Goal: Information Seeking & Learning: Check status

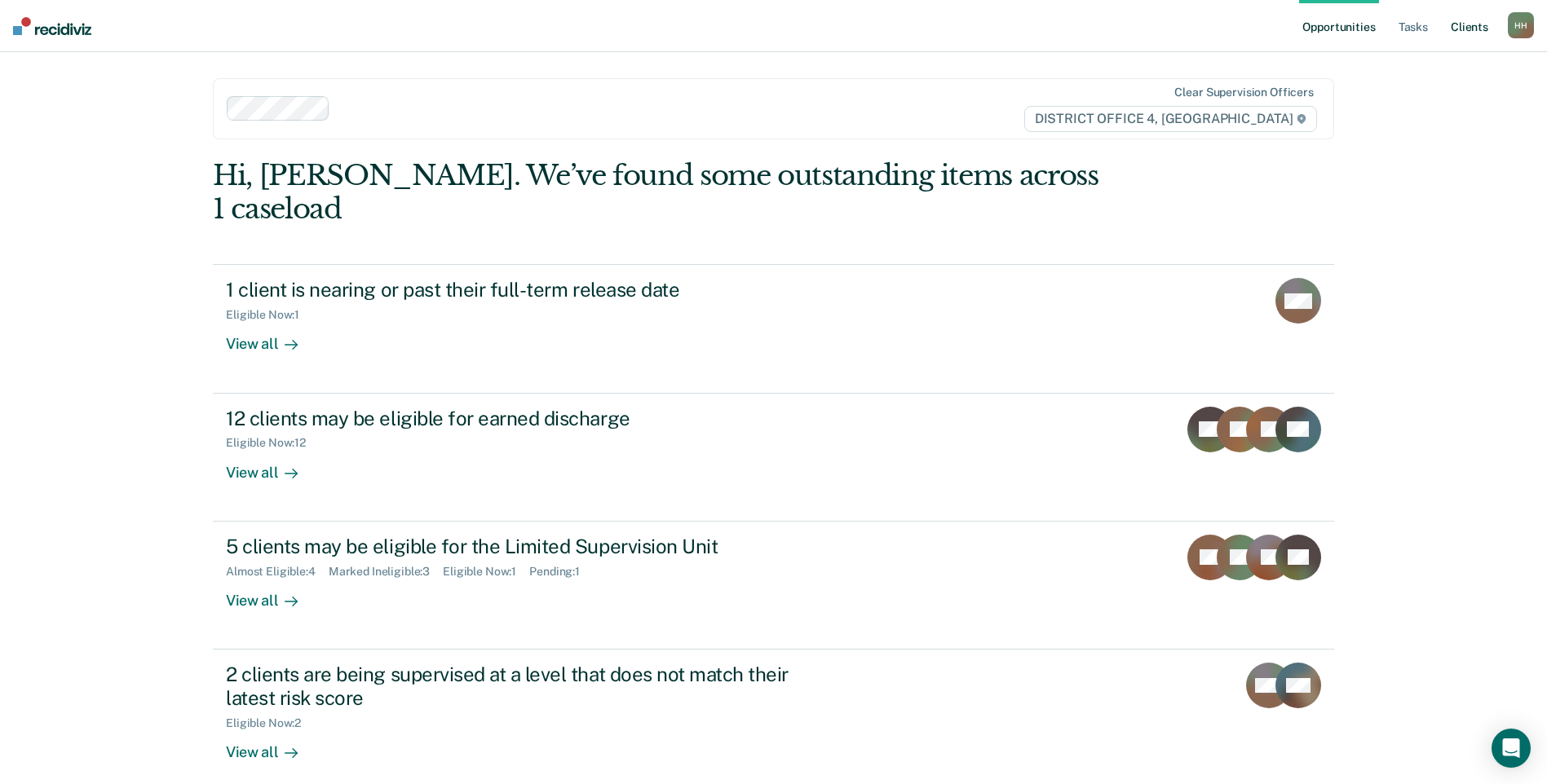
click at [1460, 32] on link "Client s" at bounding box center [1469, 26] width 44 height 52
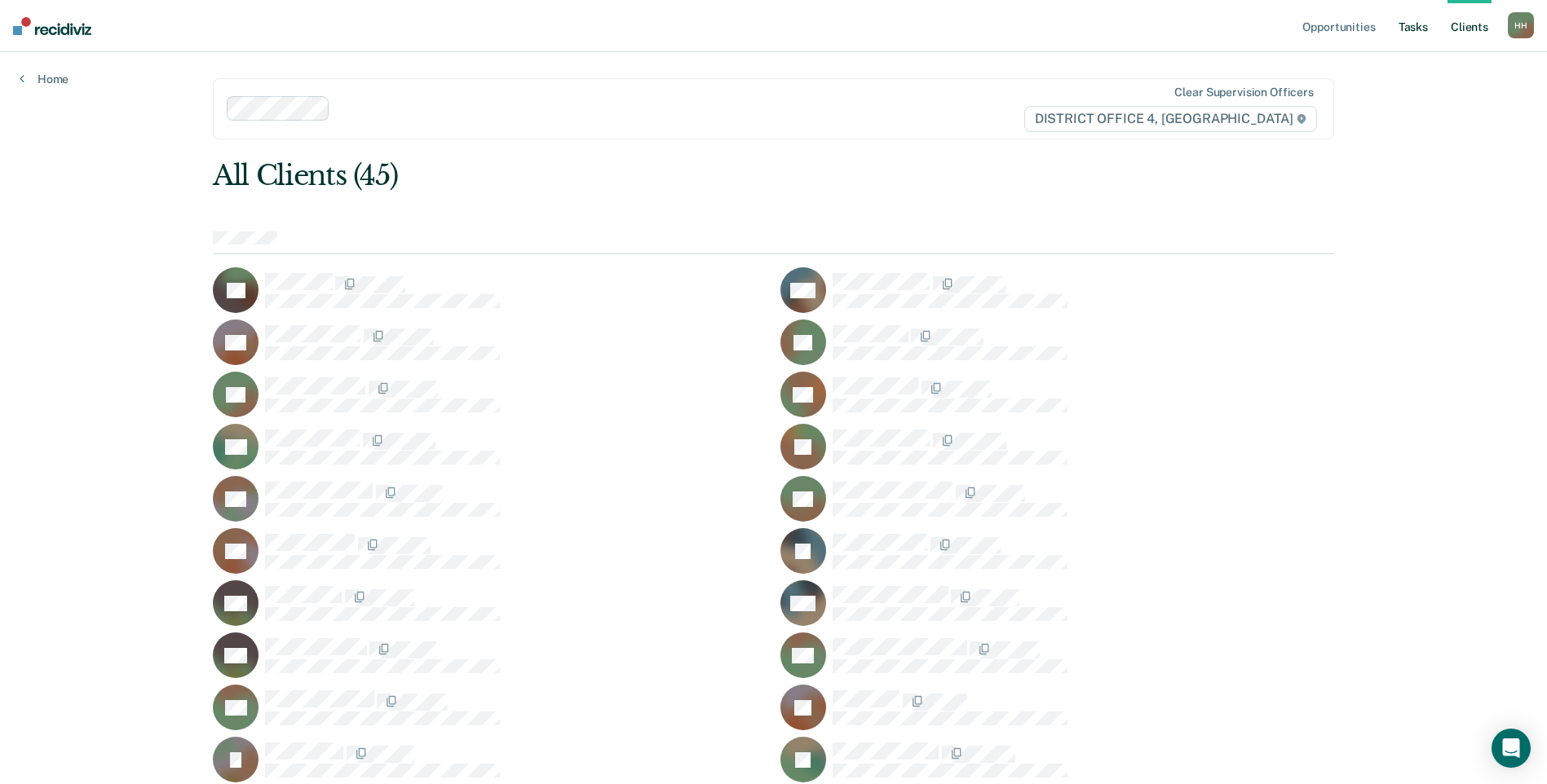
click at [1412, 24] on link "Tasks" at bounding box center [1412, 26] width 36 height 52
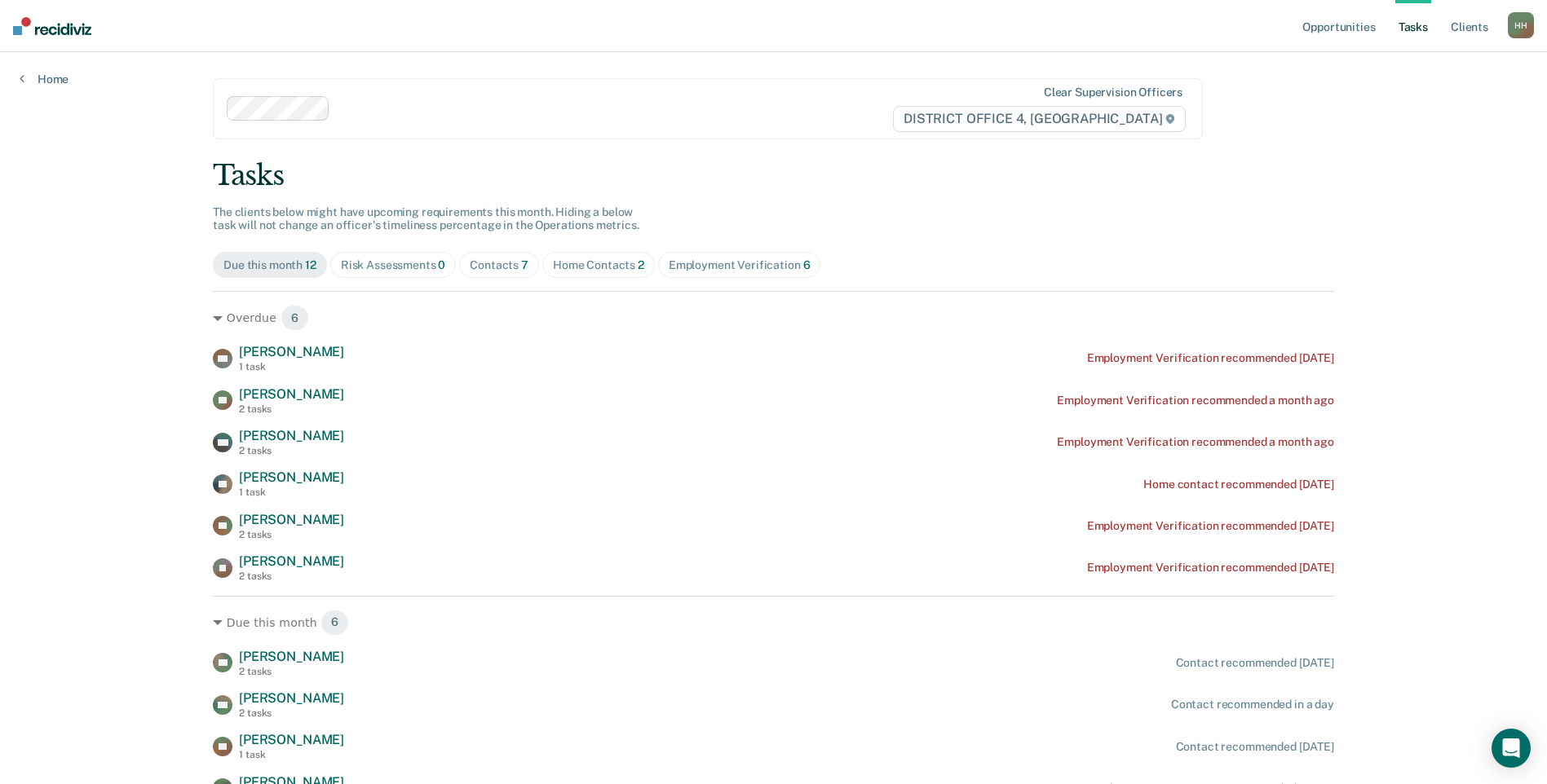
click at [614, 262] on div "Home Contacts 2" at bounding box center [598, 265] width 91 height 14
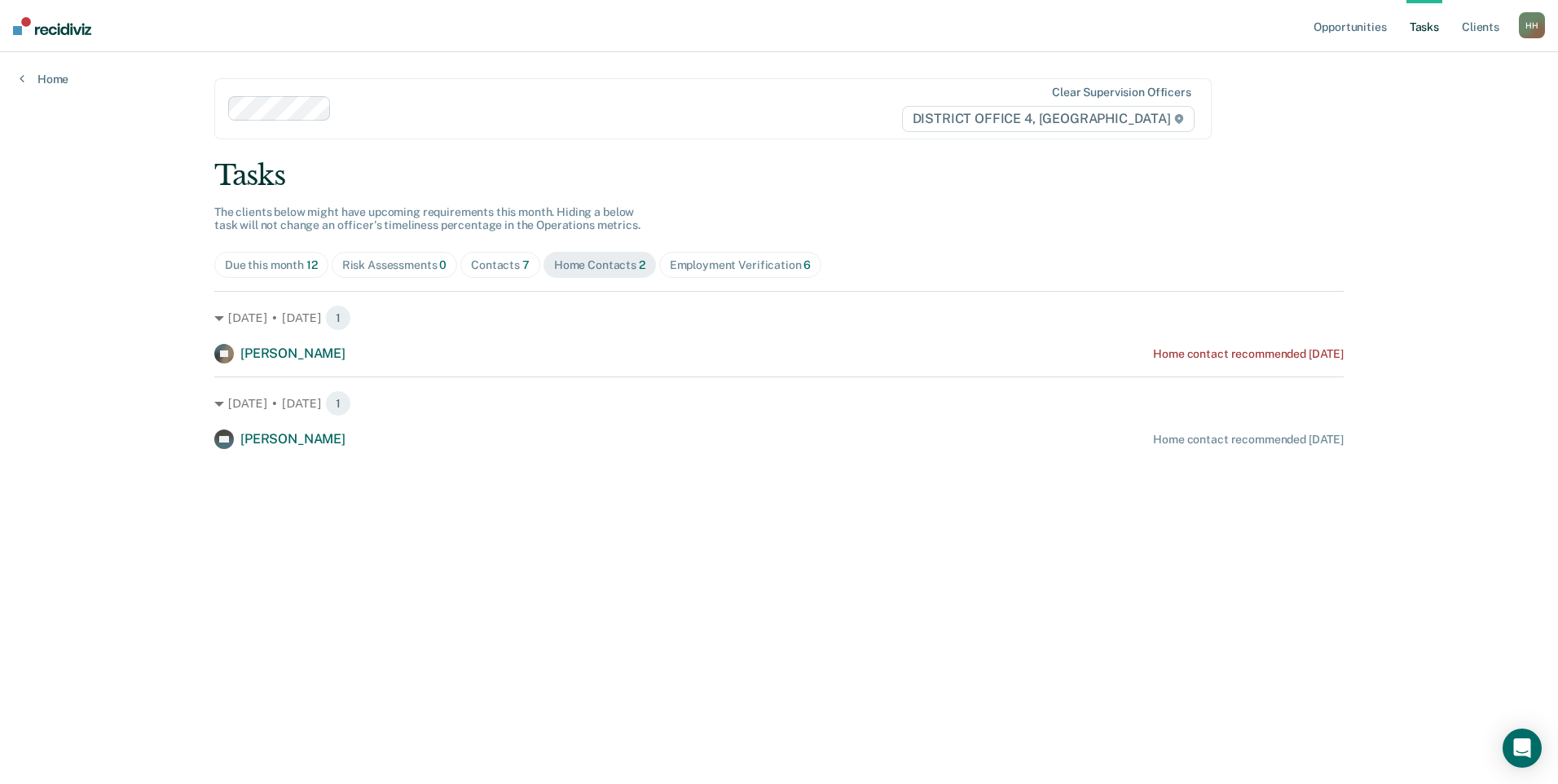
click at [517, 262] on div "Contacts 7" at bounding box center [500, 265] width 59 height 14
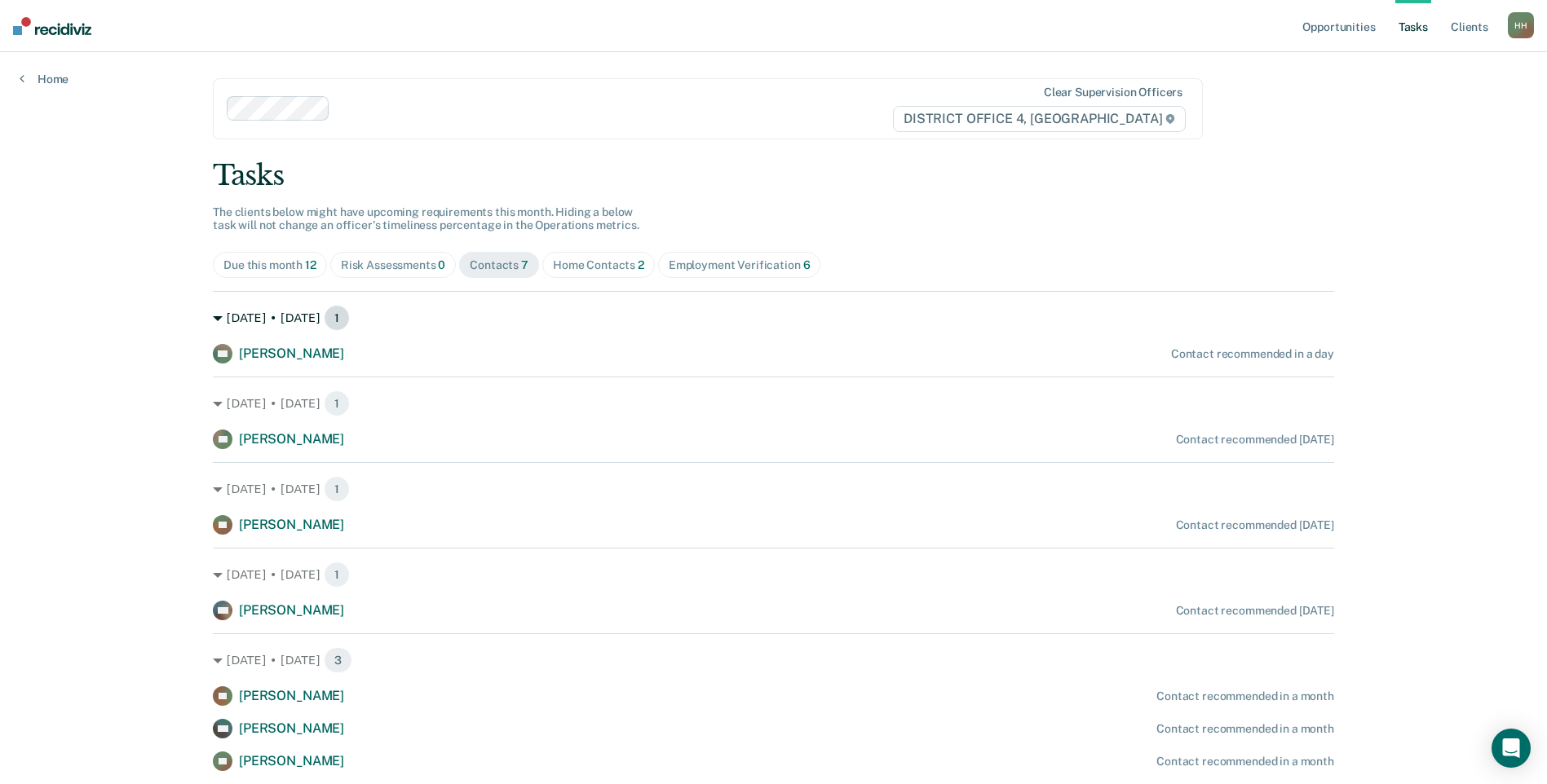
scroll to position [52, 0]
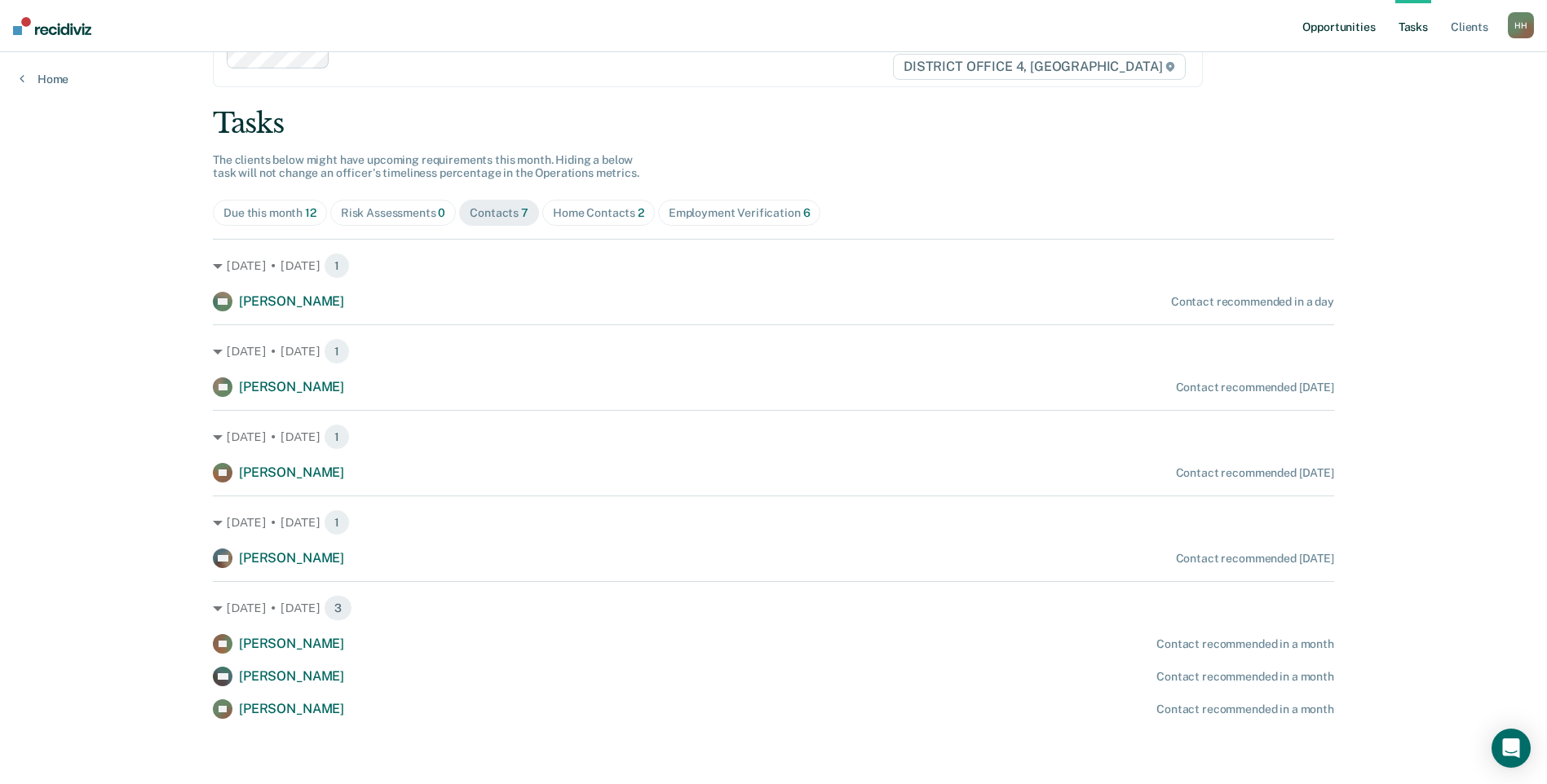
click at [1335, 32] on link "Opportunities" at bounding box center [1339, 26] width 79 height 52
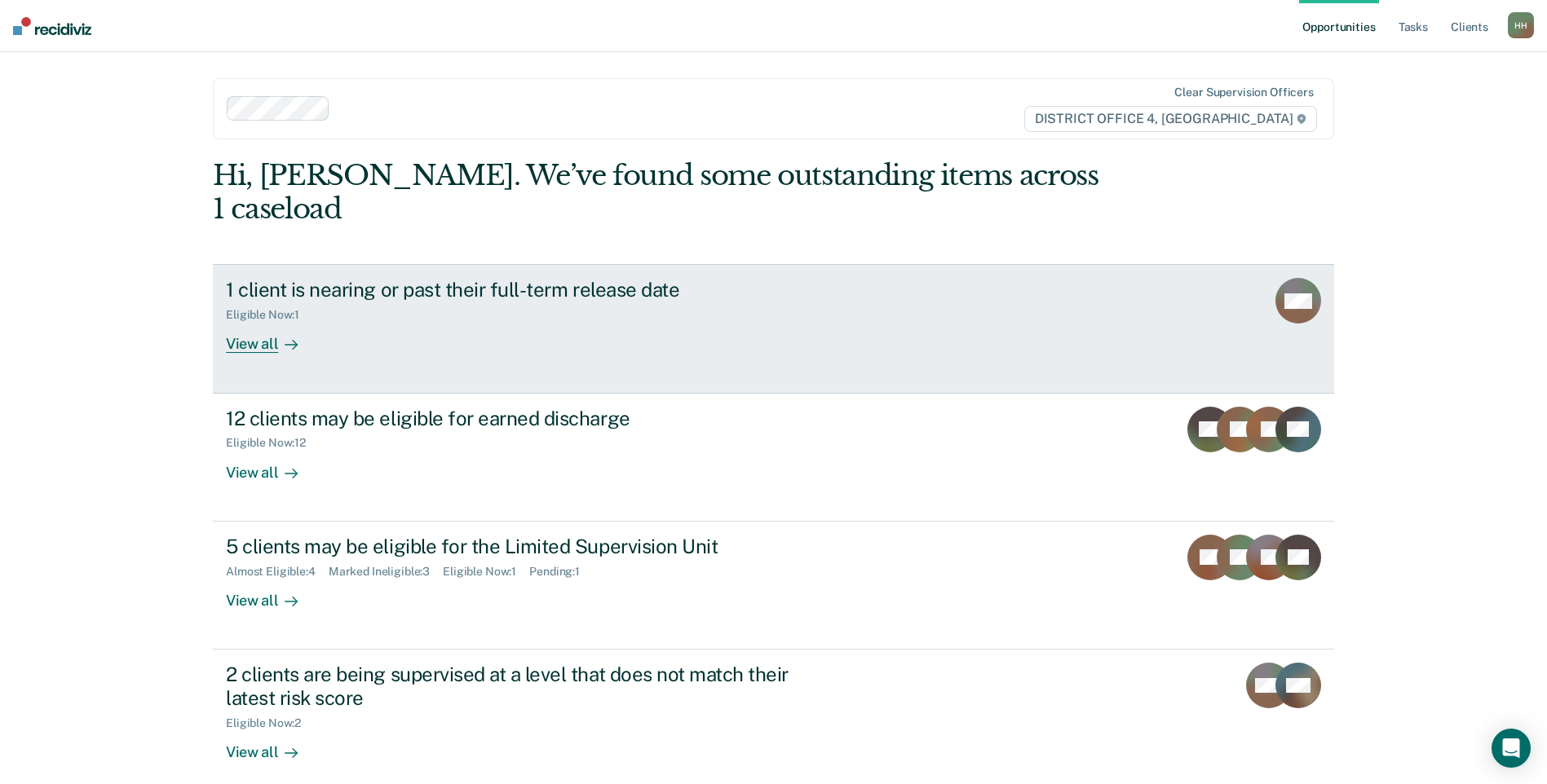
click at [524, 308] on div "1 client is nearing or past their full-term release date Eligible Now : 1 View …" at bounding box center [532, 315] width 611 height 75
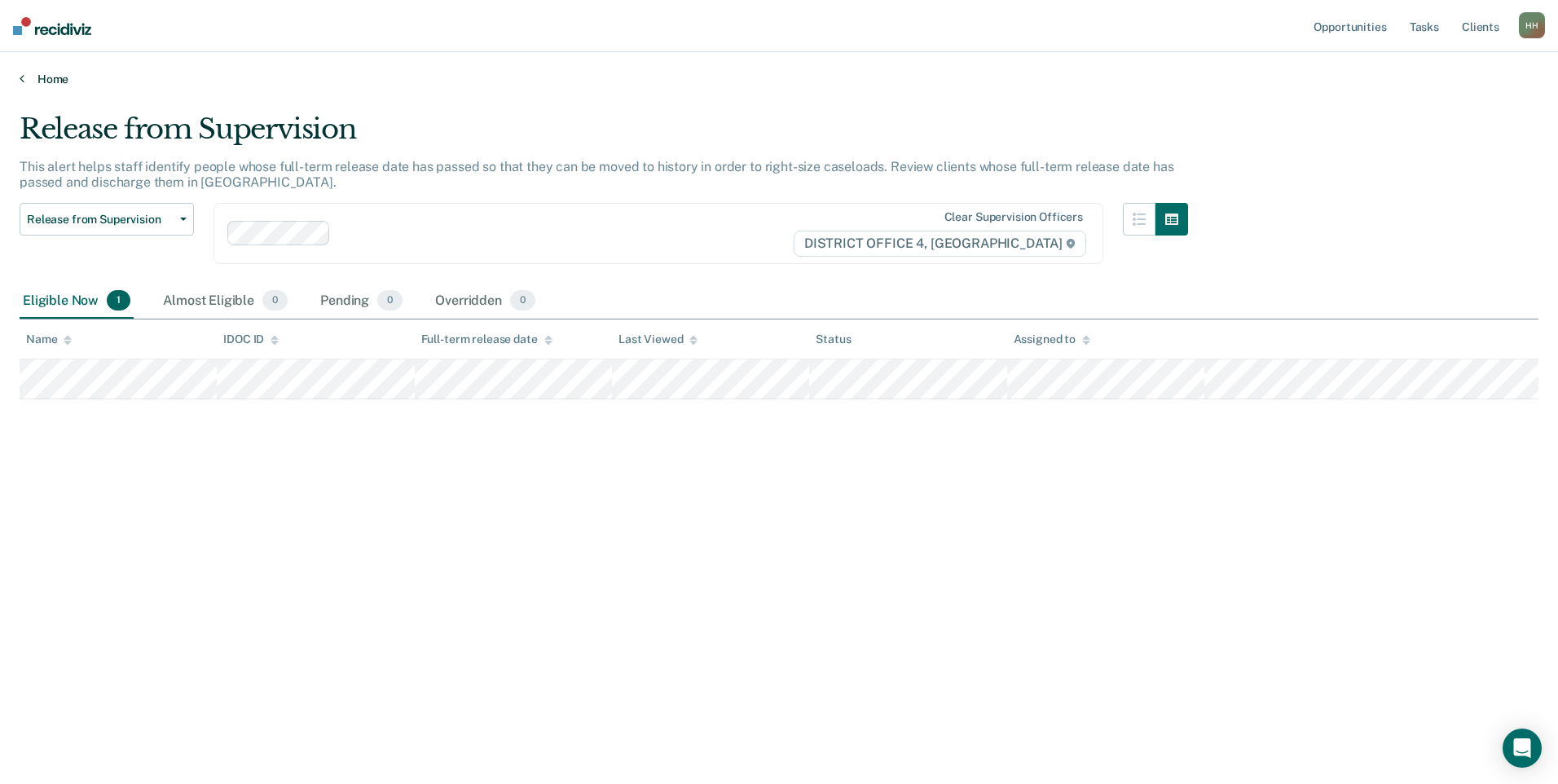
click at [47, 75] on link "Home" at bounding box center [778, 79] width 1519 height 15
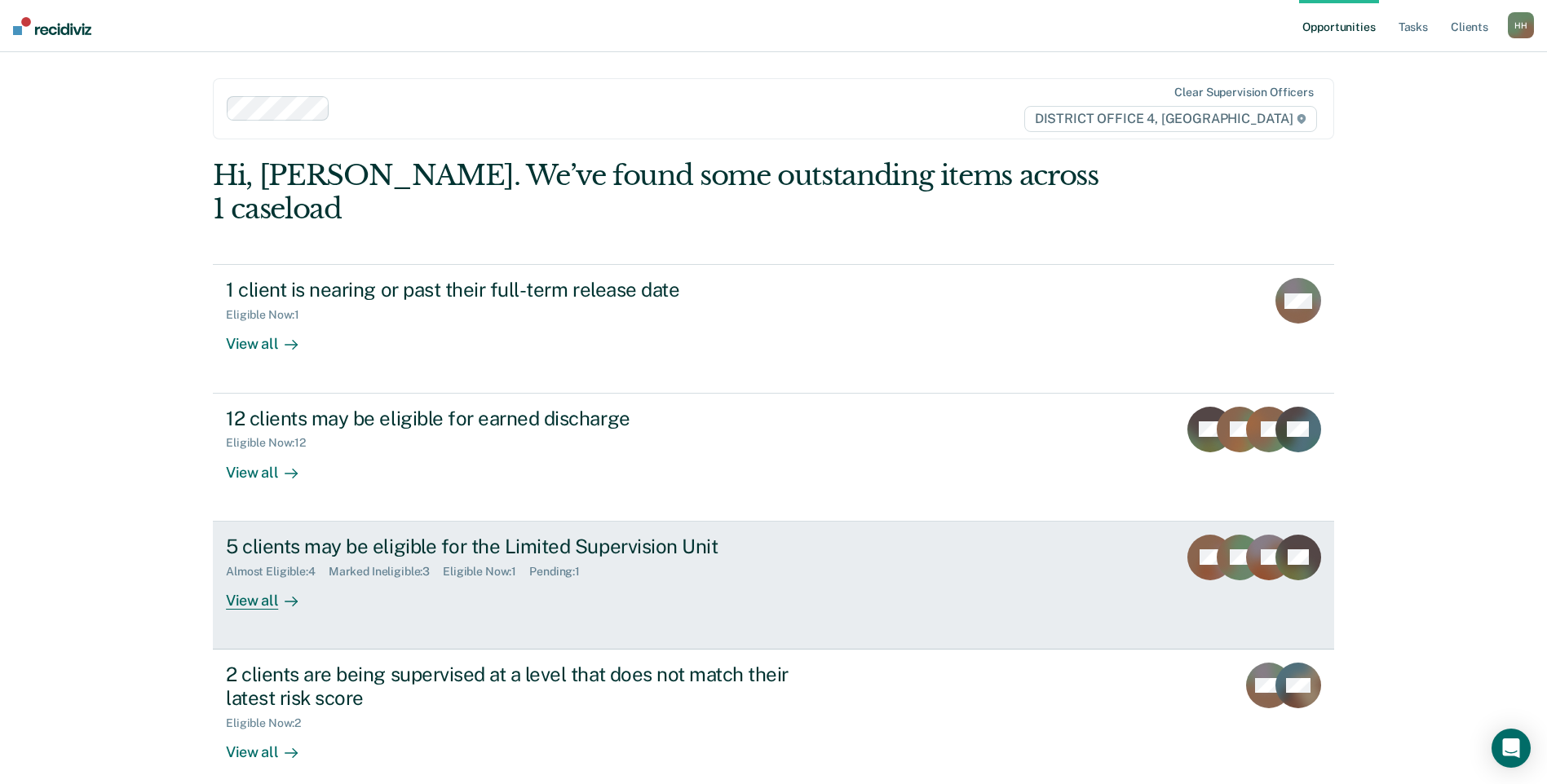
click at [759, 558] on div "Almost Eligible : 4 Marked Ineligible : 3 Eligible Now : 1 Pending : 1" at bounding box center [512, 568] width 573 height 20
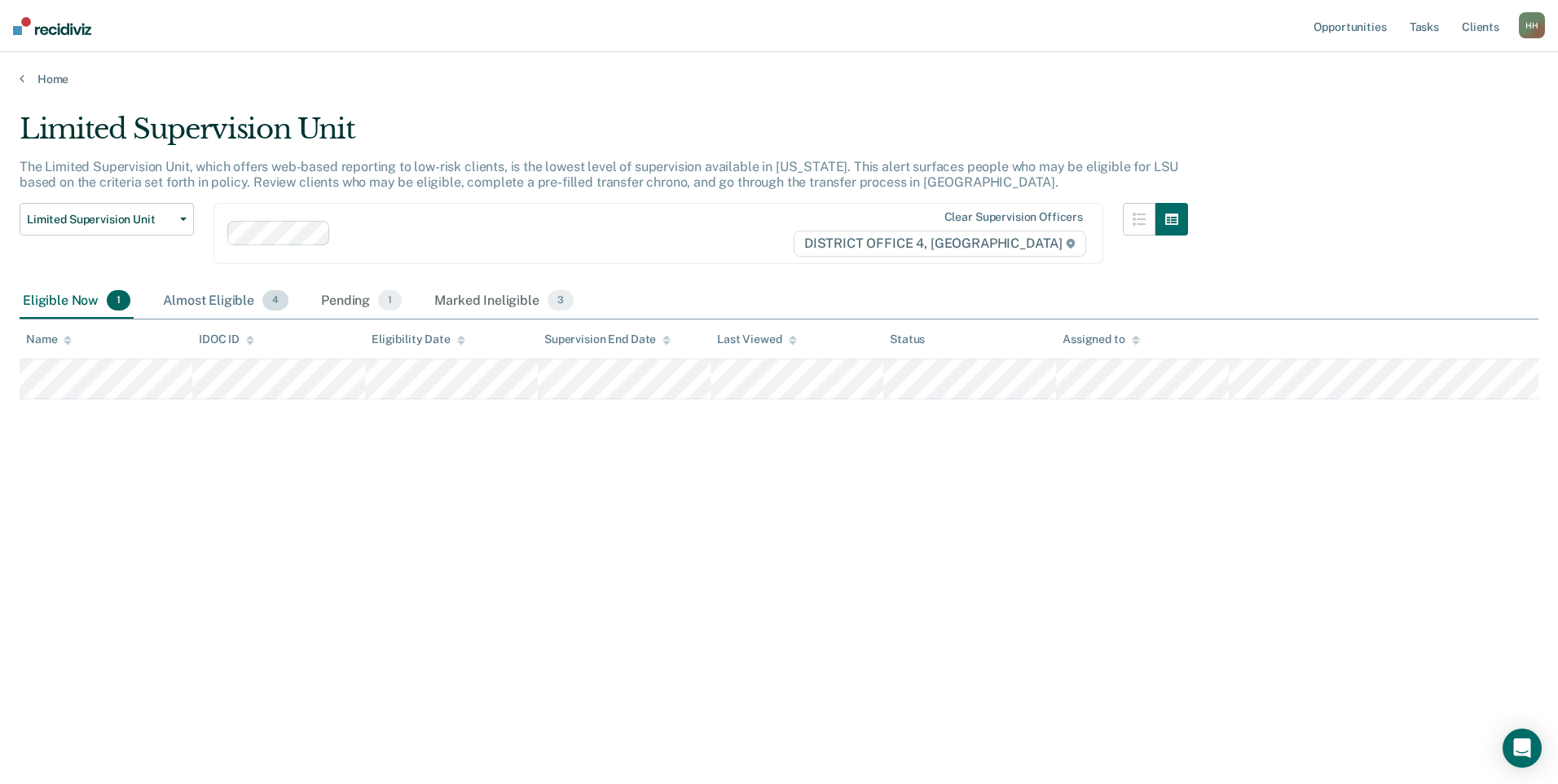
click at [229, 293] on div "Almost Eligible 4" at bounding box center [226, 301] width 132 height 36
